Goal: Task Accomplishment & Management: Use online tool/utility

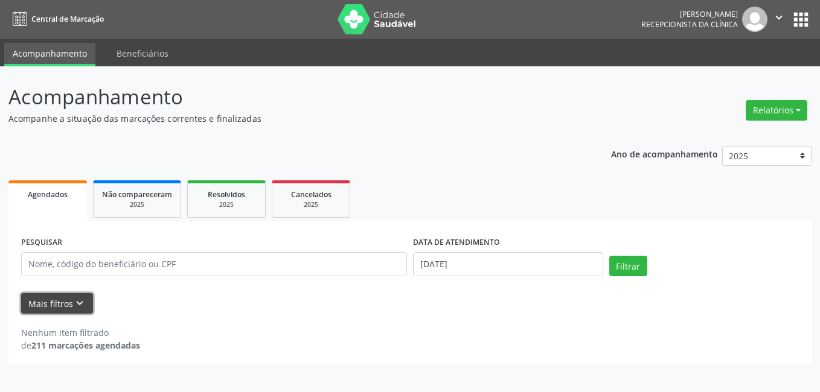
click at [84, 305] on icon "keyboard_arrow_down" at bounding box center [79, 303] width 13 height 13
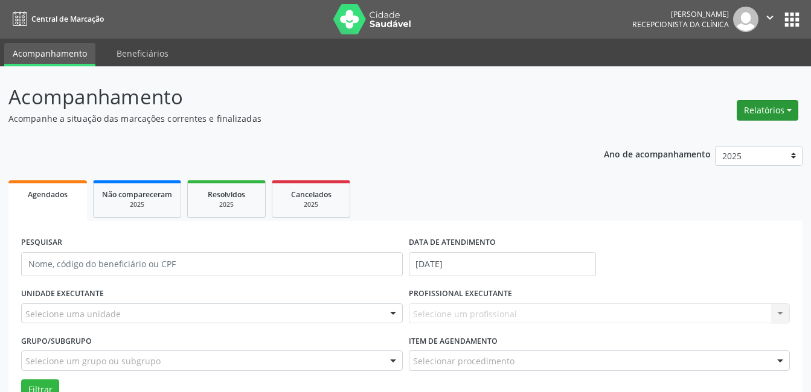
click at [784, 111] on button "Relatórios" at bounding box center [768, 110] width 62 height 21
click at [725, 134] on link "Agendamentos" at bounding box center [734, 136] width 130 height 17
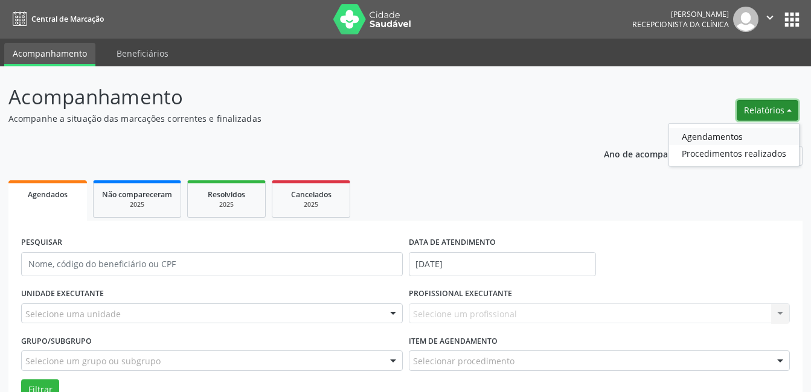
select select "9"
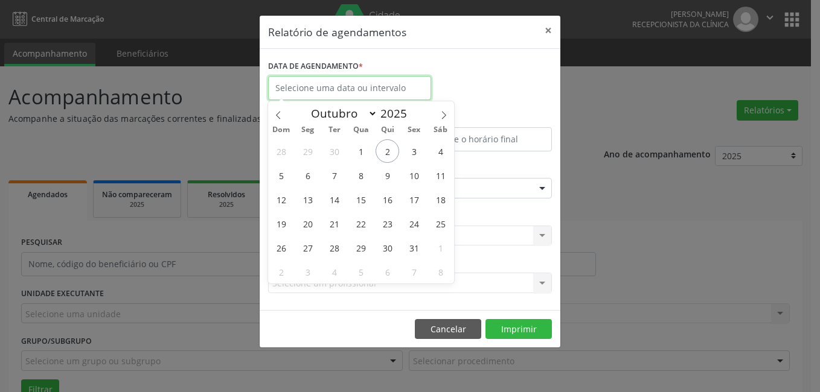
click at [341, 86] on input "text" at bounding box center [349, 88] width 163 height 24
click at [414, 153] on span "3" at bounding box center [414, 151] width 24 height 24
type input "[DATE]"
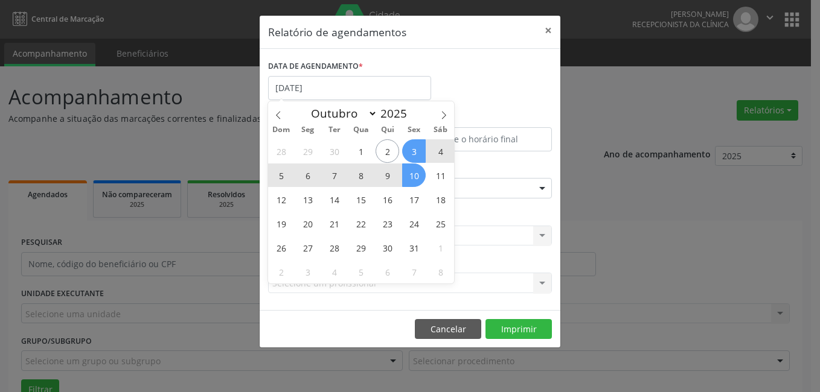
click at [411, 173] on span "10" at bounding box center [414, 176] width 24 height 24
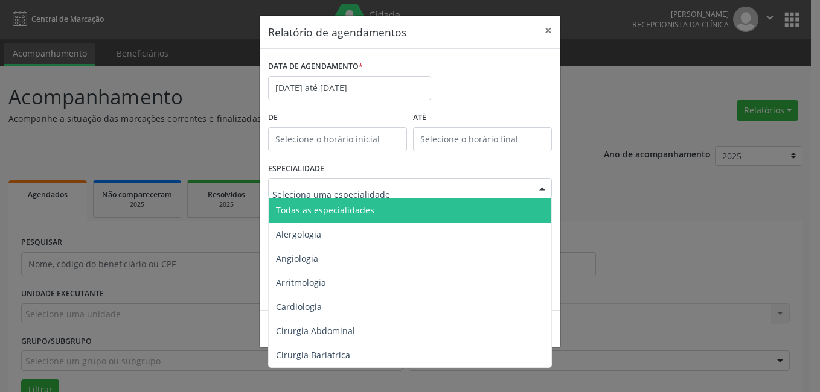
click at [548, 183] on div at bounding box center [542, 189] width 18 height 21
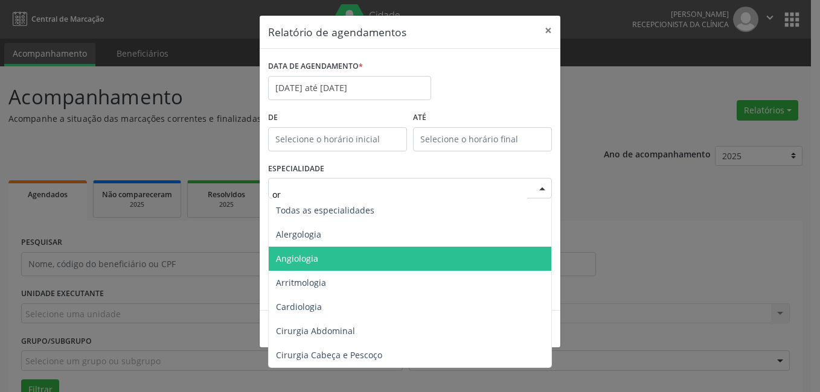
type input "ort"
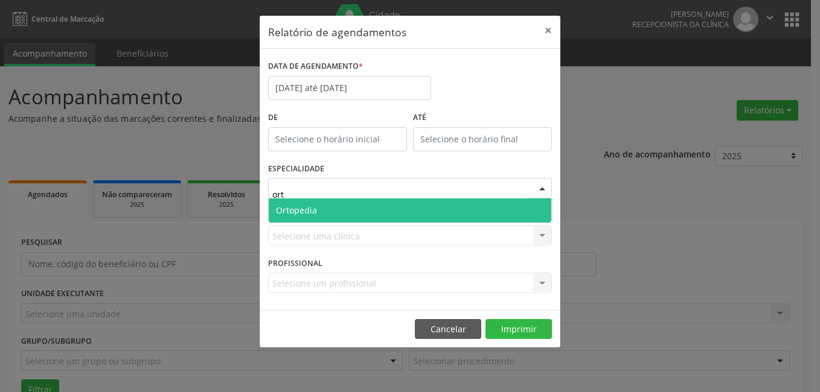
click at [335, 213] on span "Ortopedia" at bounding box center [410, 211] width 283 height 24
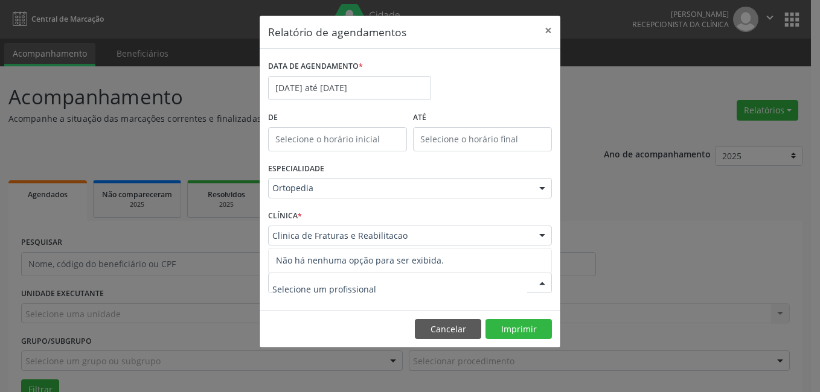
click at [458, 286] on div at bounding box center [410, 283] width 284 height 21
click at [354, 291] on input "text" at bounding box center [399, 289] width 255 height 24
click at [486, 264] on span "Não há nenhuma opção para ser exibida." at bounding box center [410, 261] width 283 height 24
type input "[PERSON_NAME]"
click at [508, 334] on button "Imprimir" at bounding box center [518, 329] width 66 height 21
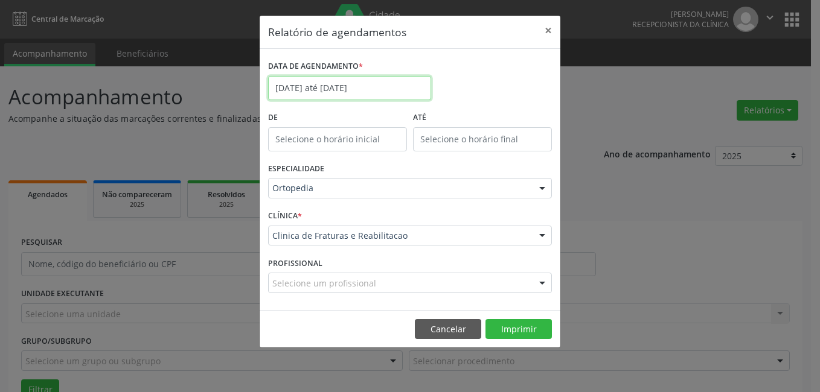
click at [359, 85] on input "[DATE] até [DATE]" at bounding box center [349, 88] width 163 height 24
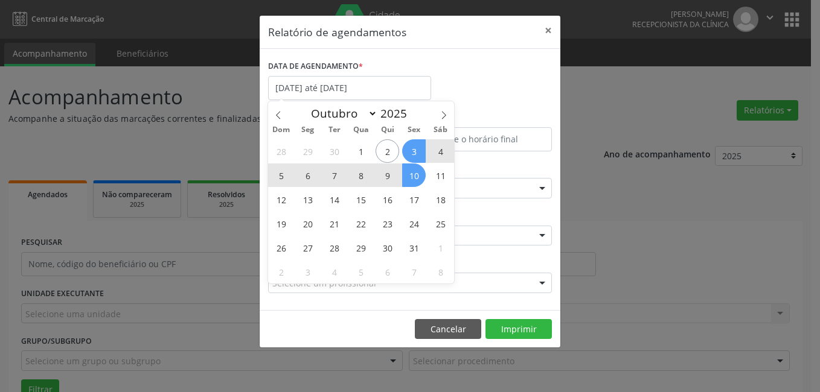
click at [409, 174] on span "10" at bounding box center [414, 176] width 24 height 24
type input "[DATE]"
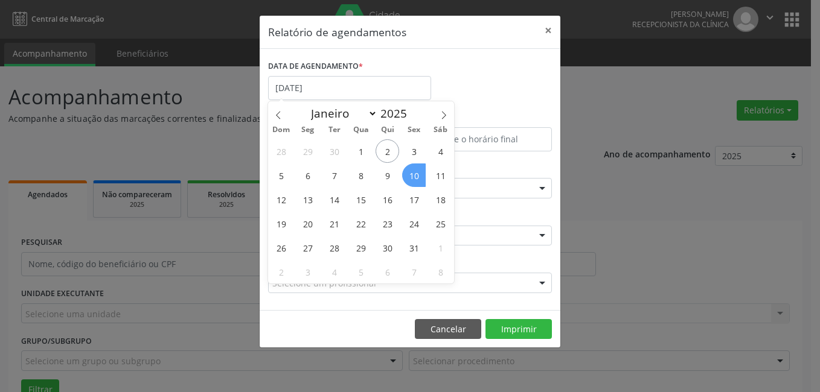
click at [409, 174] on span "10" at bounding box center [414, 176] width 24 height 24
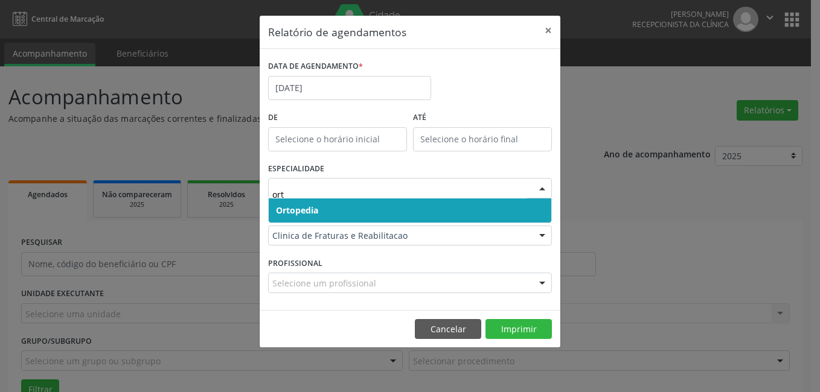
click at [321, 211] on span "Ortopedia" at bounding box center [410, 211] width 283 height 24
type input "ort"
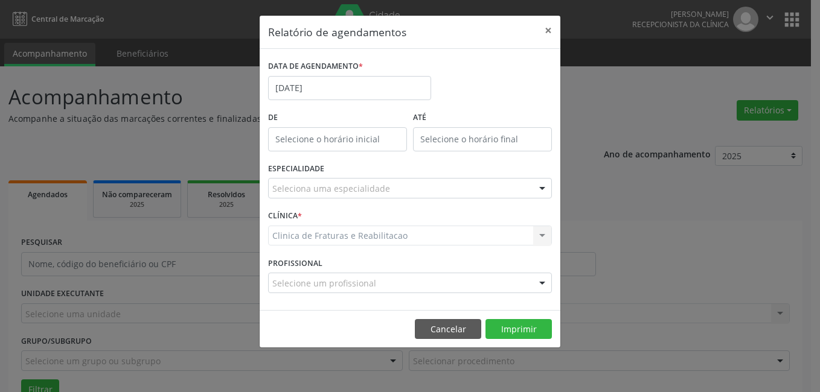
click at [332, 234] on div "Clinica de Fraturas e Reabilitacao Clinica de Fraturas e Reabilitacao Nenhum re…" at bounding box center [410, 236] width 284 height 21
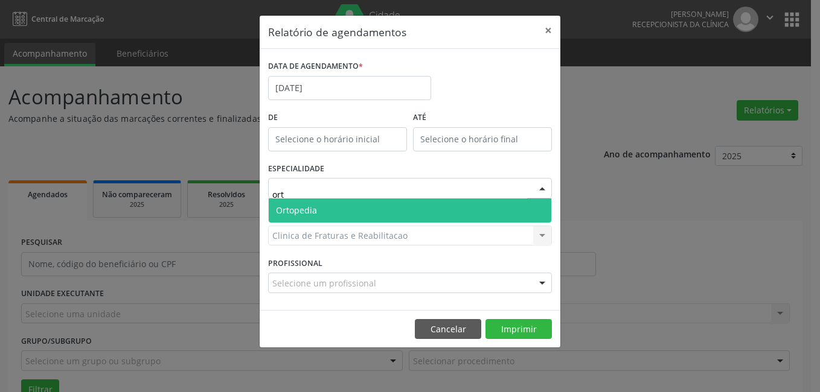
type input "orto"
click at [330, 210] on span "Ortopedia" at bounding box center [410, 211] width 283 height 24
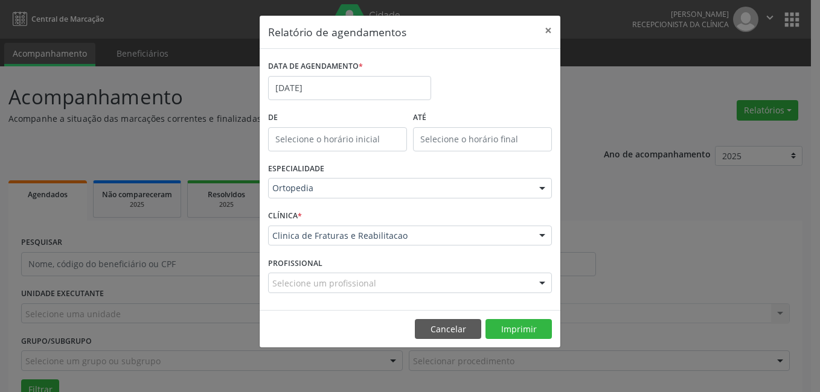
click at [494, 280] on div "Selecione um profissional" at bounding box center [410, 283] width 284 height 21
type input "[PERSON_NAME]"
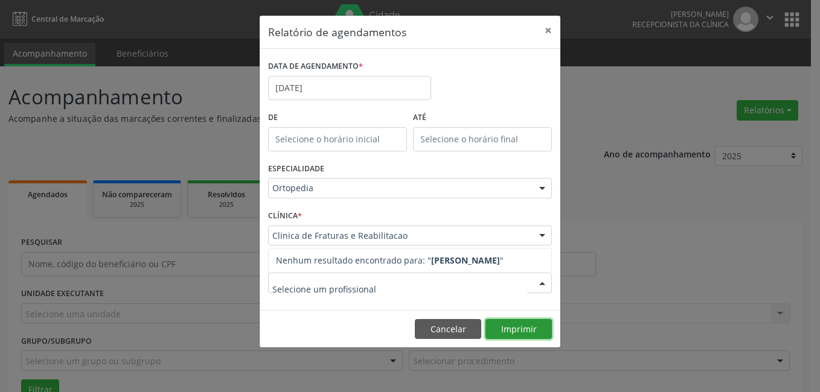
click at [524, 327] on button "Imprimir" at bounding box center [518, 329] width 66 height 21
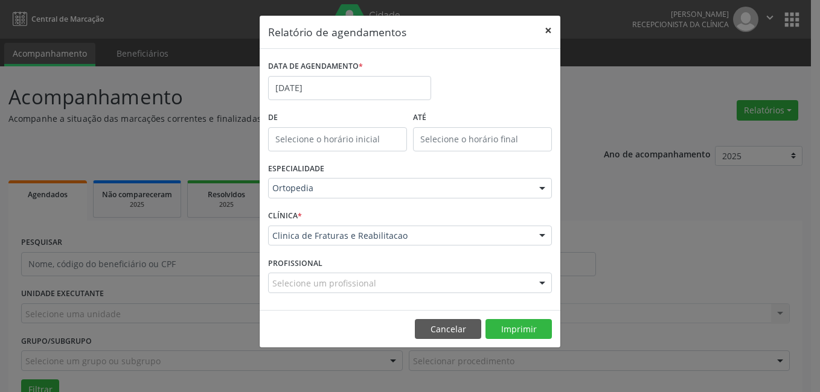
click at [545, 33] on button "×" at bounding box center [548, 31] width 24 height 30
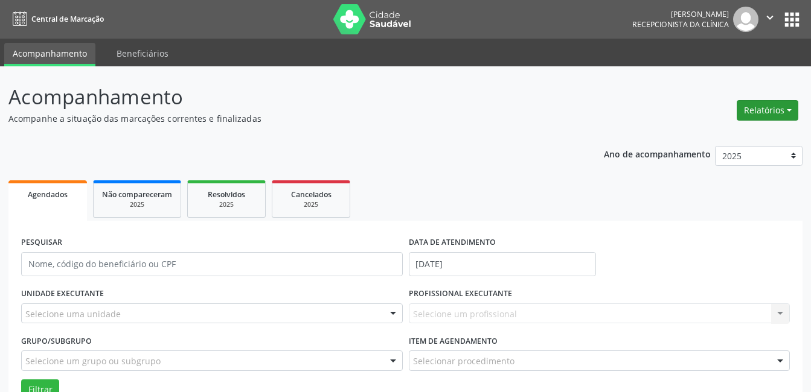
click at [758, 109] on button "Relatórios" at bounding box center [768, 110] width 62 height 21
click at [707, 136] on link "Agendamentos" at bounding box center [734, 136] width 130 height 17
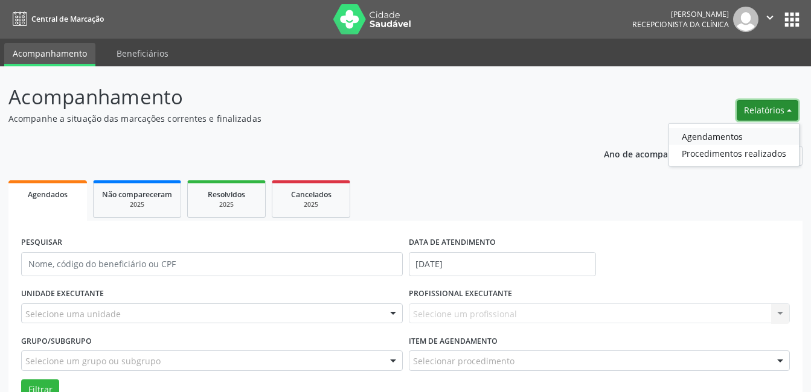
select select "9"
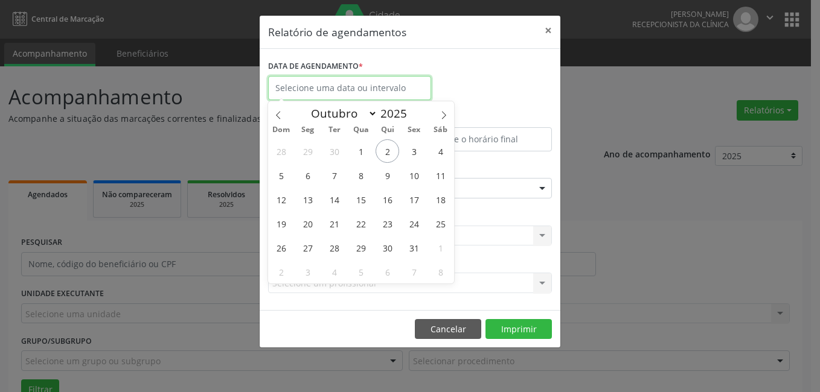
click at [348, 89] on input "text" at bounding box center [349, 88] width 163 height 24
click at [417, 171] on span "10" at bounding box center [414, 176] width 24 height 24
type input "[DATE]"
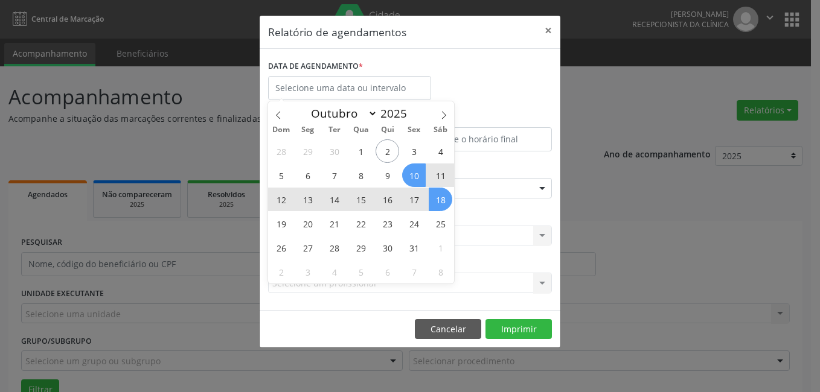
click at [471, 190] on div "Seleciona uma especialidade" at bounding box center [410, 188] width 284 height 21
select select "9"
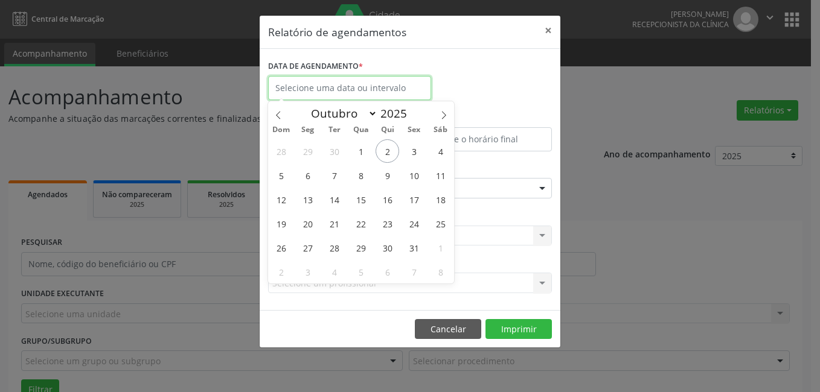
click at [330, 87] on input "text" at bounding box center [349, 88] width 163 height 24
click at [417, 174] on span "10" at bounding box center [414, 176] width 24 height 24
type input "[DATE]"
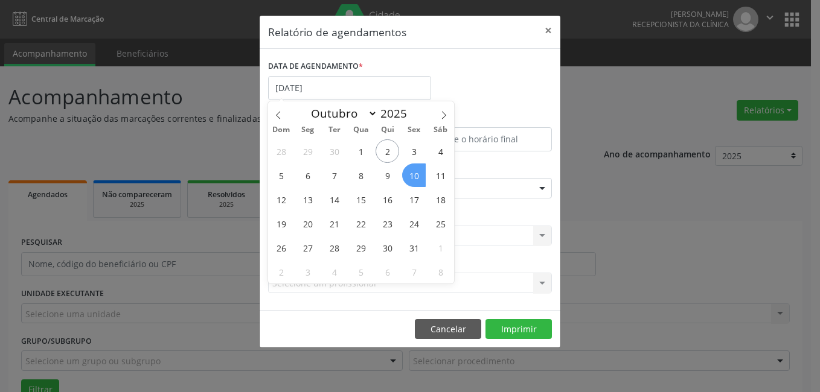
click at [415, 174] on span "10" at bounding box center [414, 176] width 24 height 24
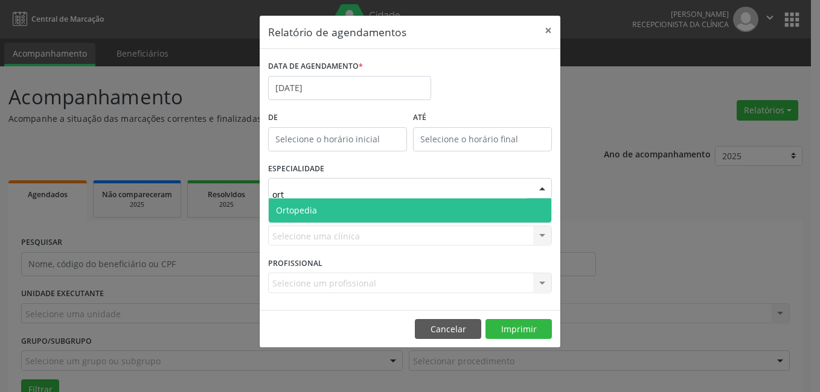
type input "orto"
click at [301, 205] on span "Ortopedia" at bounding box center [296, 210] width 41 height 11
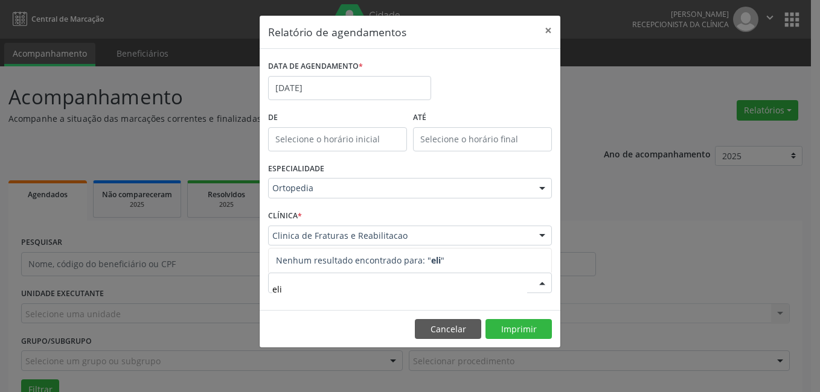
type input "[PERSON_NAME]"
click at [499, 328] on button "Imprimir" at bounding box center [518, 329] width 66 height 21
